Goal: Task Accomplishment & Management: Manage account settings

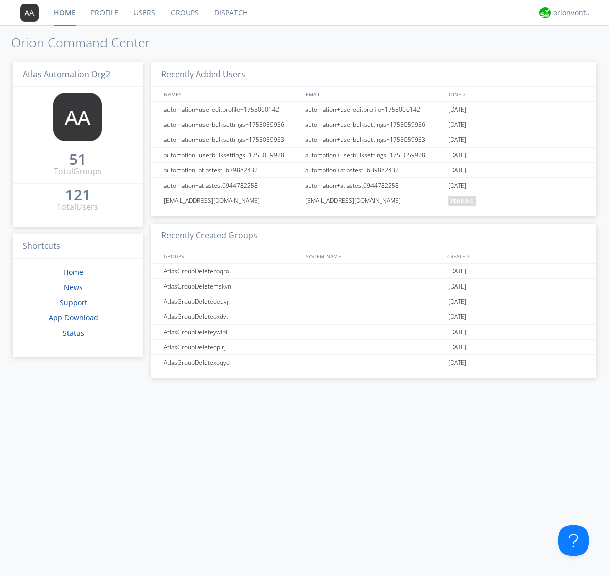
click at [144, 13] on link "Users" at bounding box center [144, 12] width 37 height 25
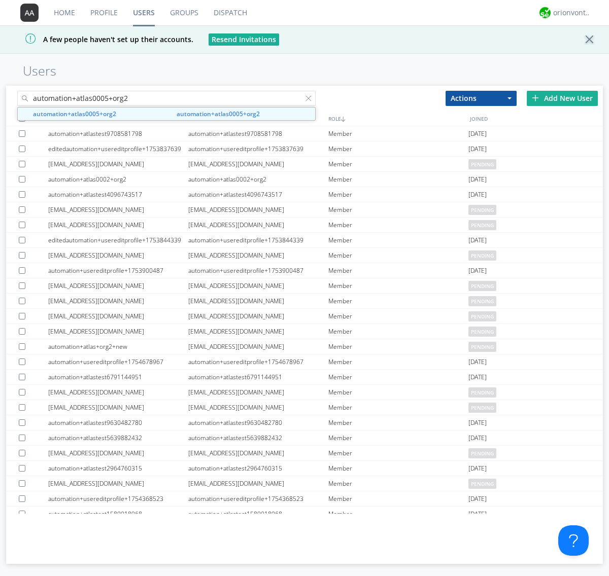
type input "automation+atlas0005+org2"
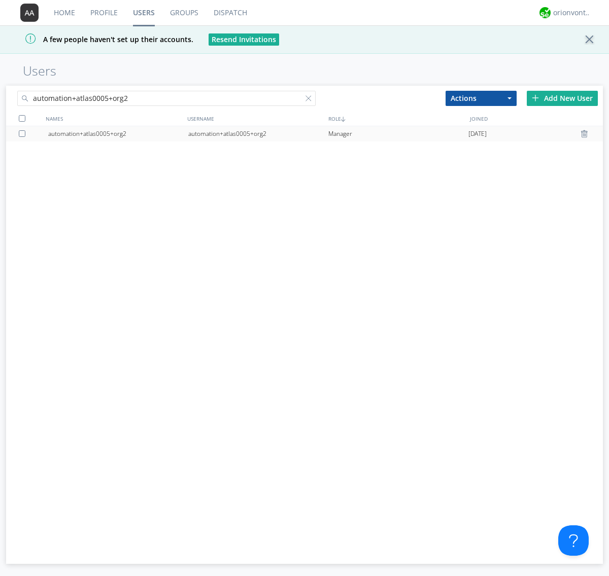
click at [258, 133] on div "automation+atlas0005+org2" at bounding box center [258, 133] width 140 height 15
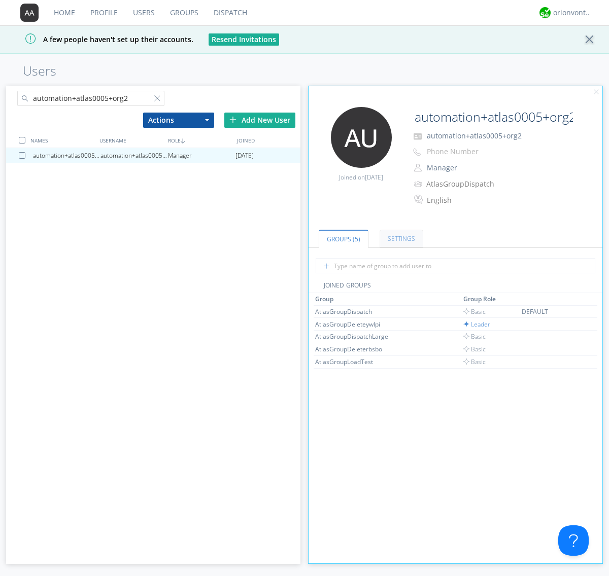
click at [400, 239] on link "Settings" at bounding box center [402, 239] width 44 height 18
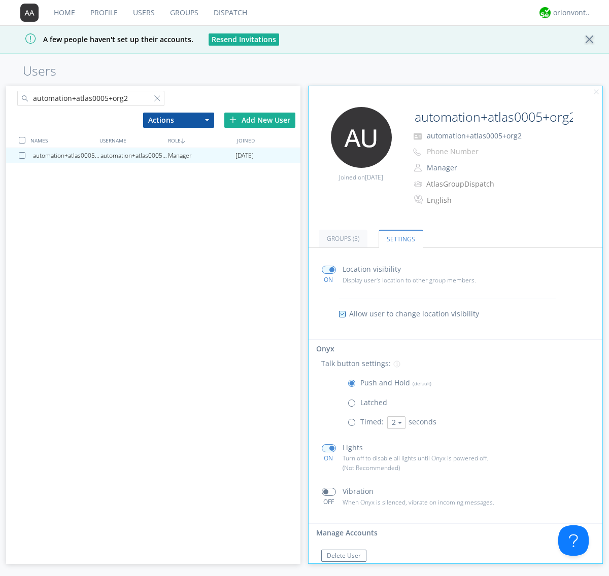
click at [354, 405] on span at bounding box center [354, 405] width 13 height 13
click at [0, 0] on input "radio" at bounding box center [0, 0] width 0 height 0
click at [354, 386] on span at bounding box center [354, 386] width 13 height 13
click at [0, 0] on input "radio" at bounding box center [0, 0] width 0 height 0
click at [569, 13] on div "orionvontas+atlas+automation+org2" at bounding box center [572, 13] width 38 height 10
